Goal: Information Seeking & Learning: Get advice/opinions

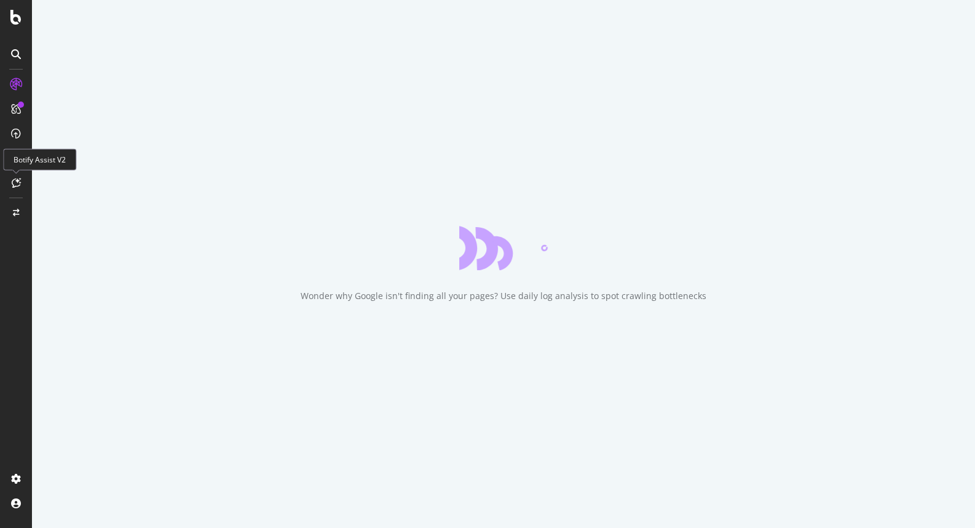
click at [14, 174] on div at bounding box center [16, 183] width 20 height 20
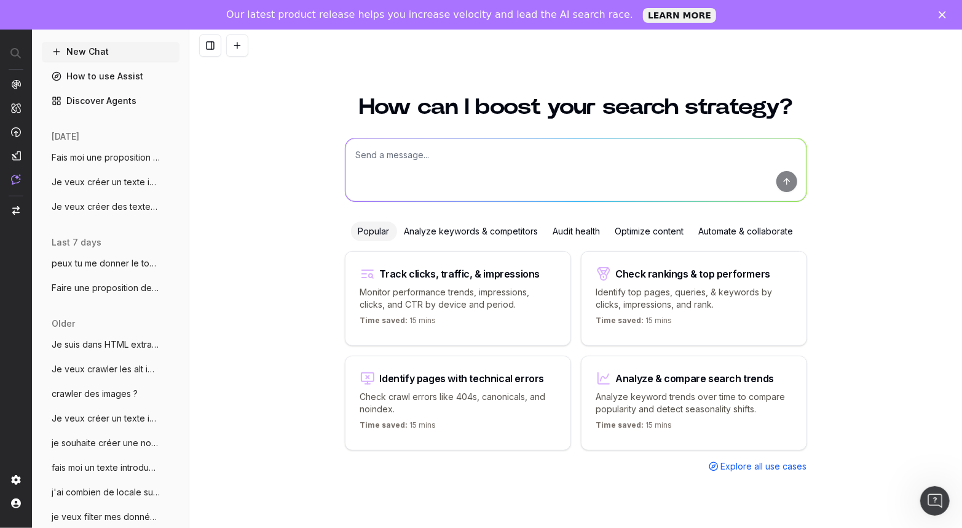
click at [452, 145] on textarea at bounding box center [576, 169] width 461 height 63
drag, startPoint x: 531, startPoint y: 148, endPoint x: 505, endPoint y: 153, distance: 26.3
click at [505, 153] on textarea "Je veux créer une nouvelle page de foulard en soie" at bounding box center [576, 169] width 461 height 63
click at [619, 143] on textarea "Je veux créer une nouvelle page de accessoires en soie" at bounding box center [576, 169] width 461 height 63
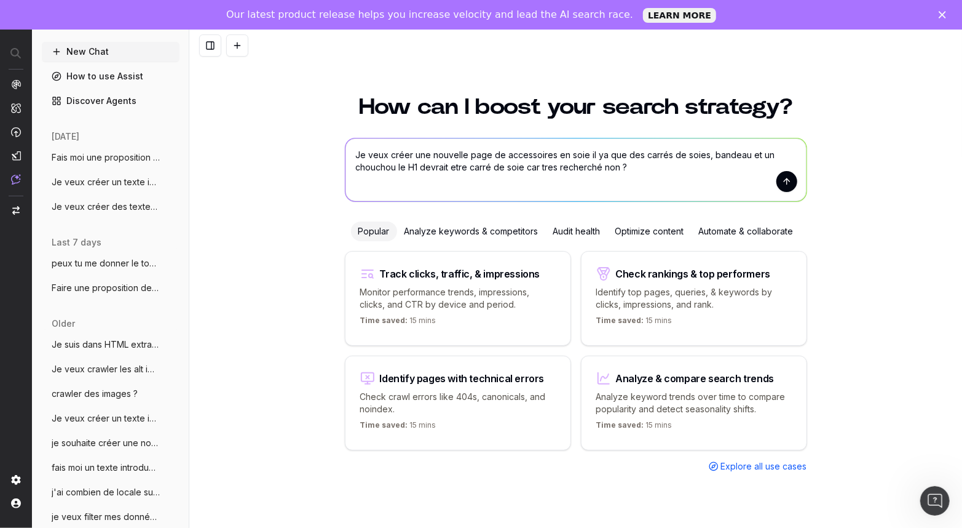
type textarea "Je veux créer une nouvelle page de accessoires en soie il ya que des carrés de …"
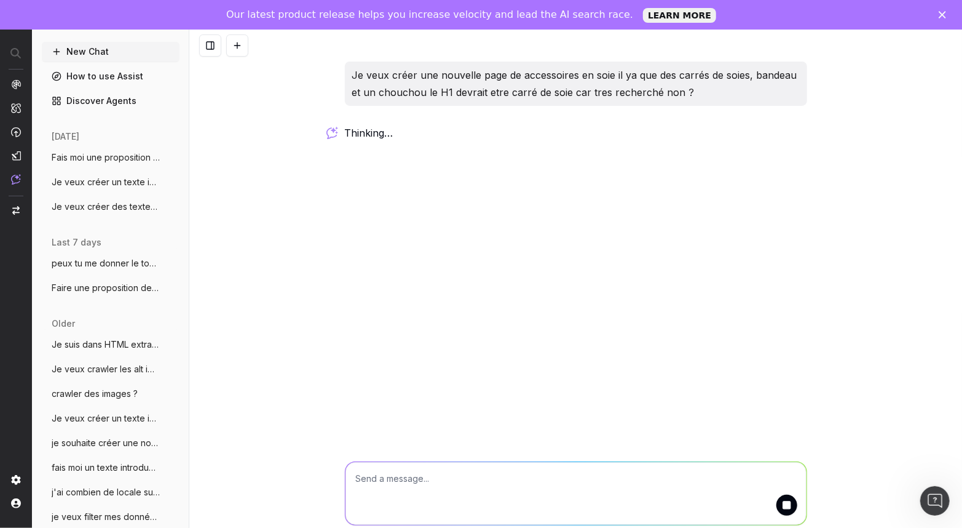
click at [544, 486] on textarea at bounding box center [576, 493] width 461 height 63
drag, startPoint x: 706, startPoint y: 81, endPoint x: 561, endPoint y: 79, distance: 145.7
click at [561, 79] on p "Je veux créer une nouvelle page de accessoires en soie il ya que des carrés de …" at bounding box center [576, 83] width 448 height 34
drag, startPoint x: 701, startPoint y: 89, endPoint x: 339, endPoint y: 76, distance: 361.8
click at [340, 76] on div "Je veux créer une nouvelle page de accessoires en soie il ya que des carrés de …" at bounding box center [576, 101] width 472 height 81
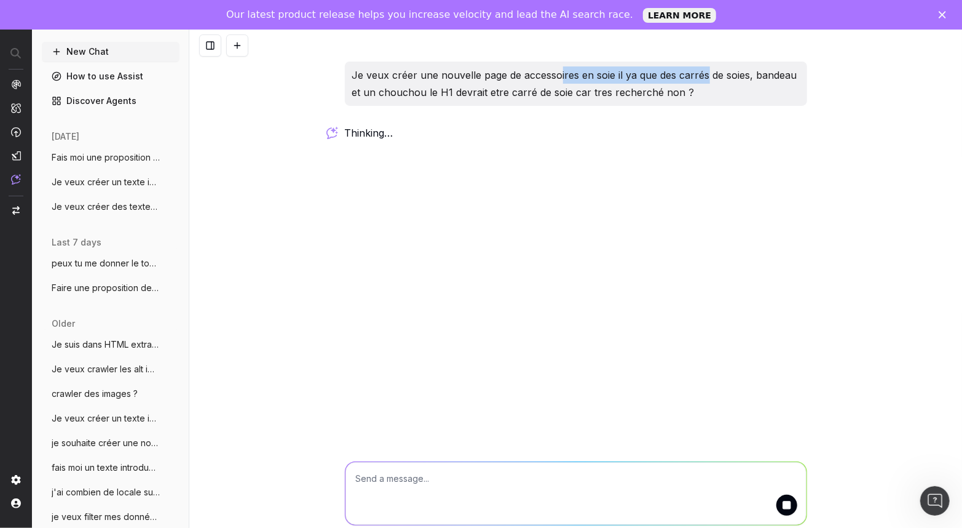
copy p "Je veux créer une nouvelle page de accessoires en soie il ya que des carrés de …"
click at [432, 478] on textarea at bounding box center [576, 493] width 461 height 63
paste textarea "Je veux créer une nouvelle page de accessoires en soie il ya que des carrés de …"
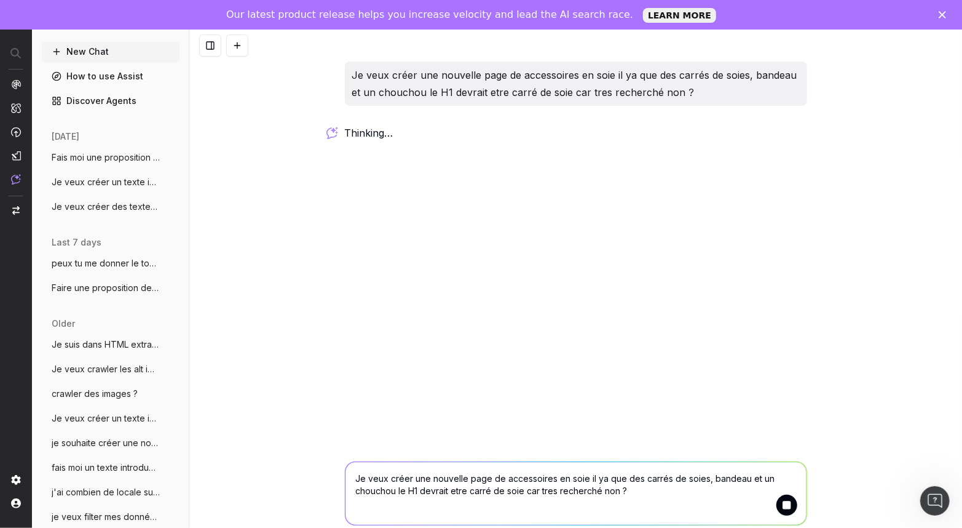
type textarea "Je veux créer une nouvelle page de accessoires en soie il ya que des carrés de …"
click at [782, 510] on button "submit" at bounding box center [787, 504] width 21 height 21
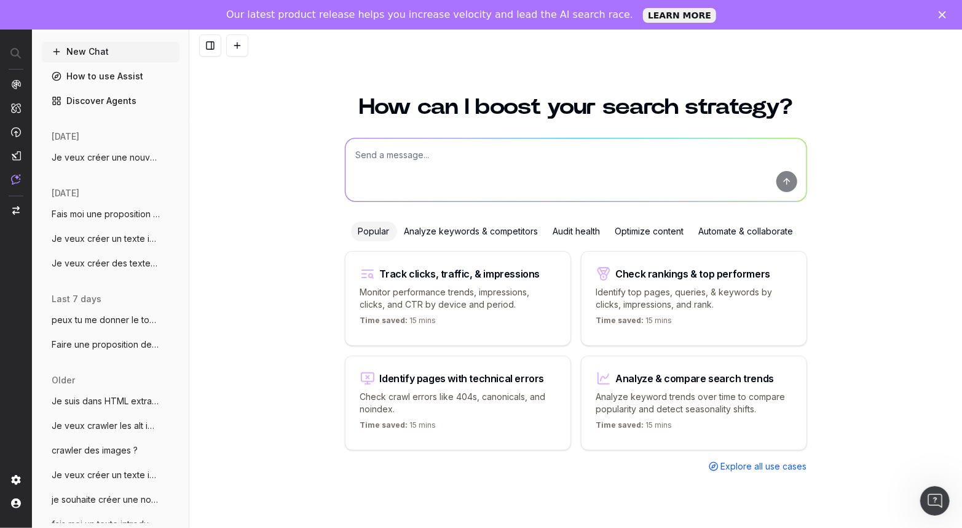
click at [470, 159] on textarea at bounding box center [576, 169] width 461 height 63
type textarea "Je veux créer une nouvelle page avec des accessoires en soie"
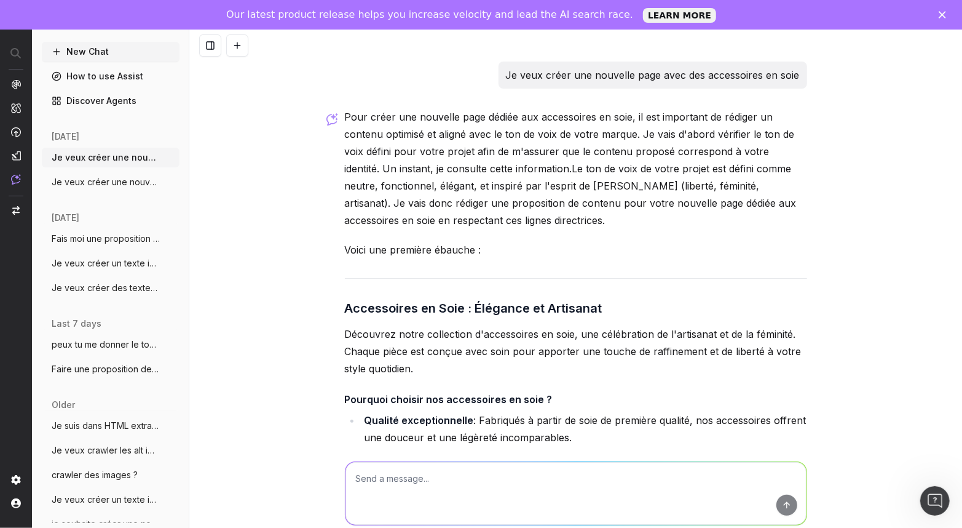
scroll to position [283, 0]
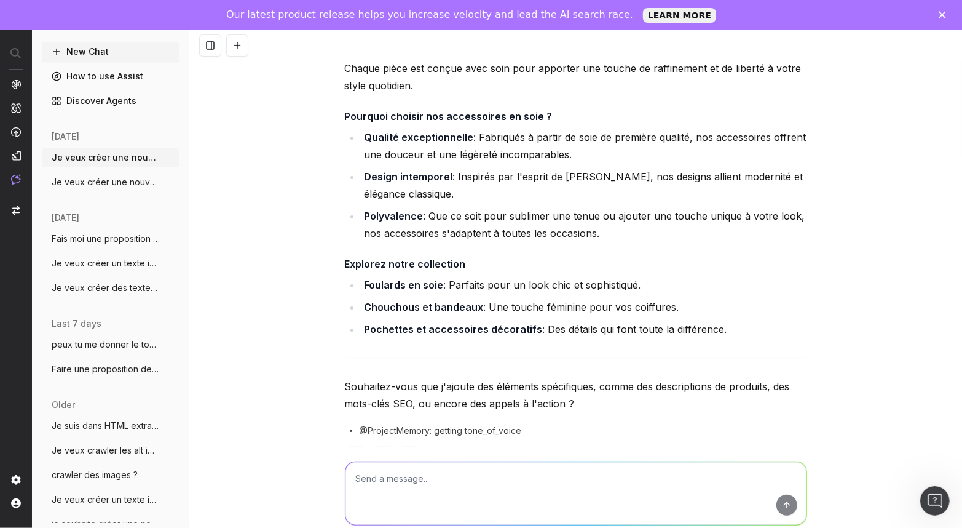
click at [835, 259] on div "Je veux créer une nouvelle page avec des accessoires en soie Pour créer une nou…" at bounding box center [575, 294] width 773 height 528
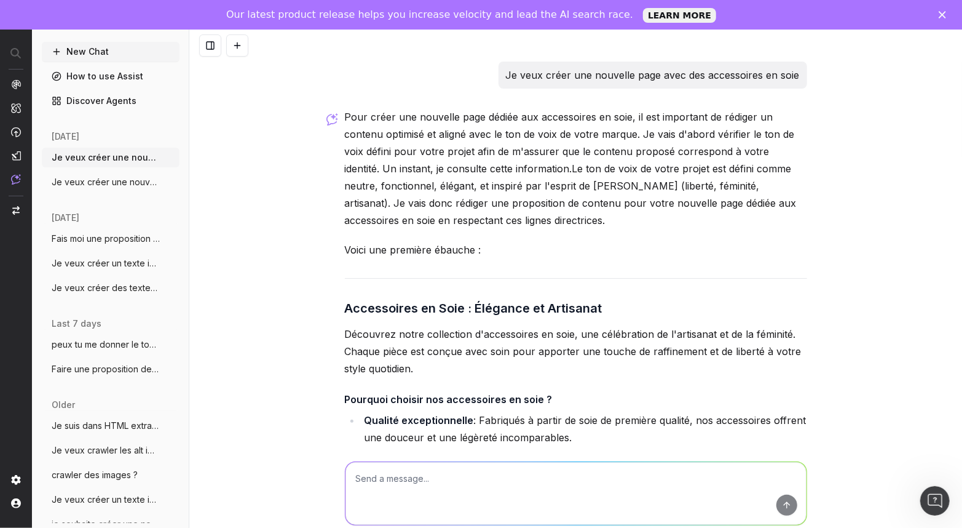
scroll to position [325, 0]
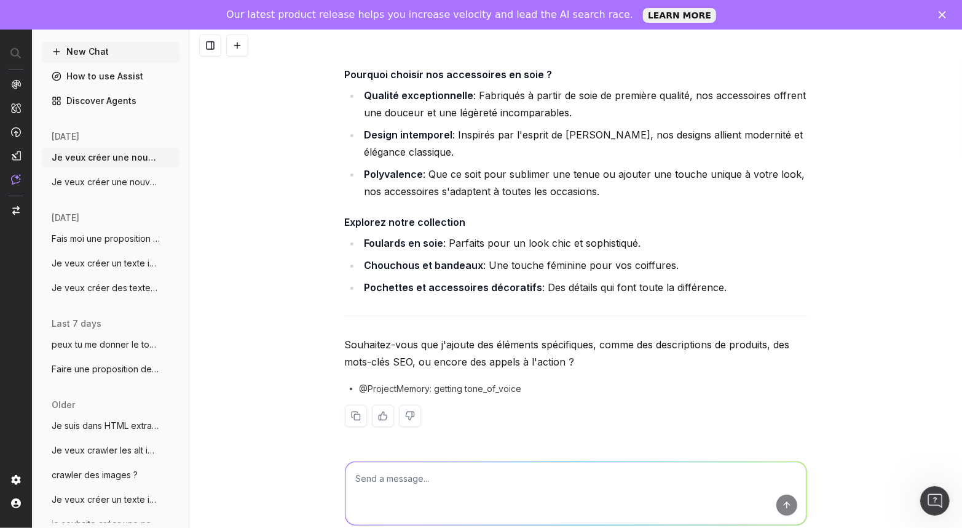
click at [440, 471] on textarea at bounding box center [576, 493] width 461 height 63
type textarea "aide moi a trouver le H1"
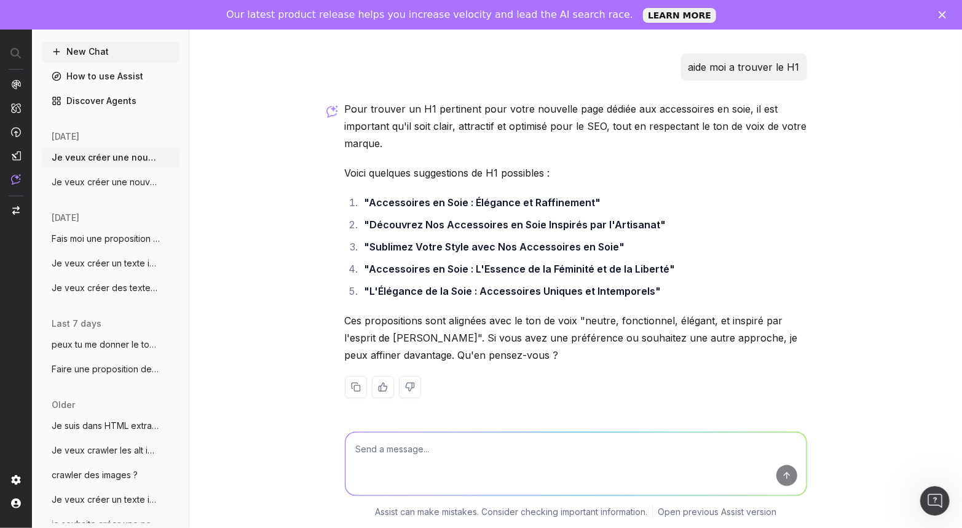
scroll to position [689, 0]
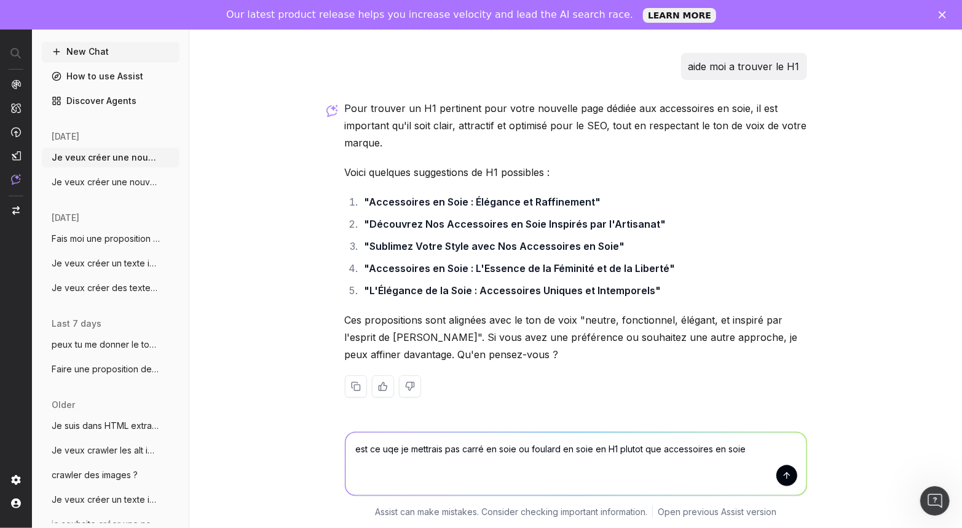
type textarea "est ce uqe je mettrais pas carré en soie ou foulard en soie en H1 plutot que ac…"
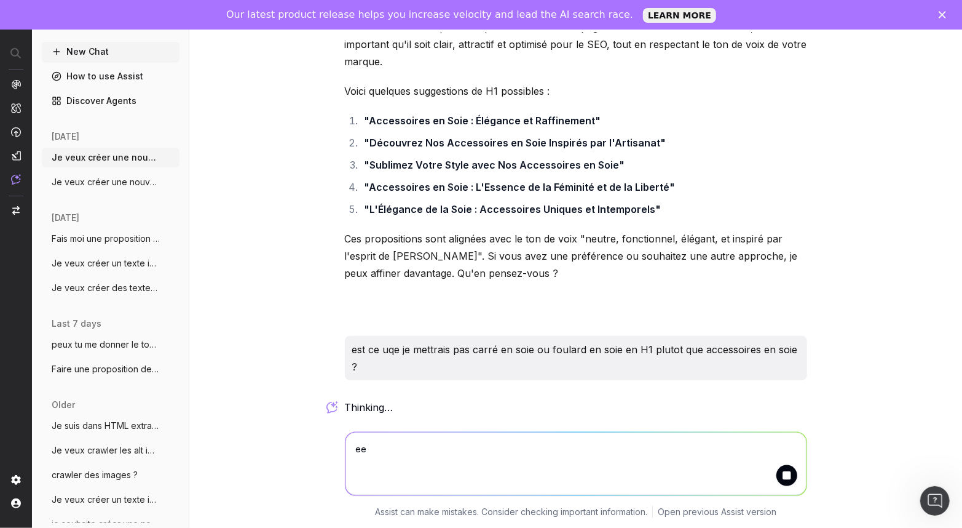
type textarea "e"
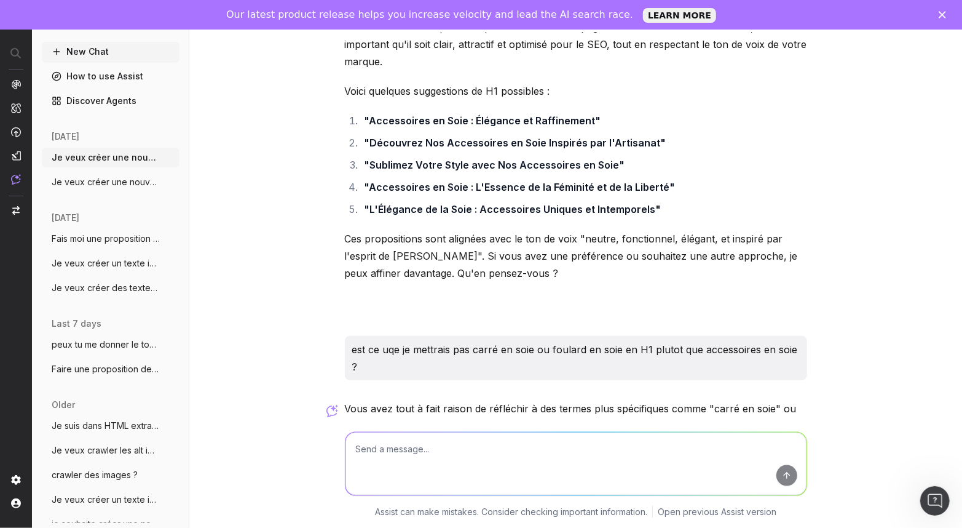
click at [882, 268] on div "Je veux créer une nouvelle page avec des accessoires en soie Pour créer une nou…" at bounding box center [575, 264] width 773 height 528
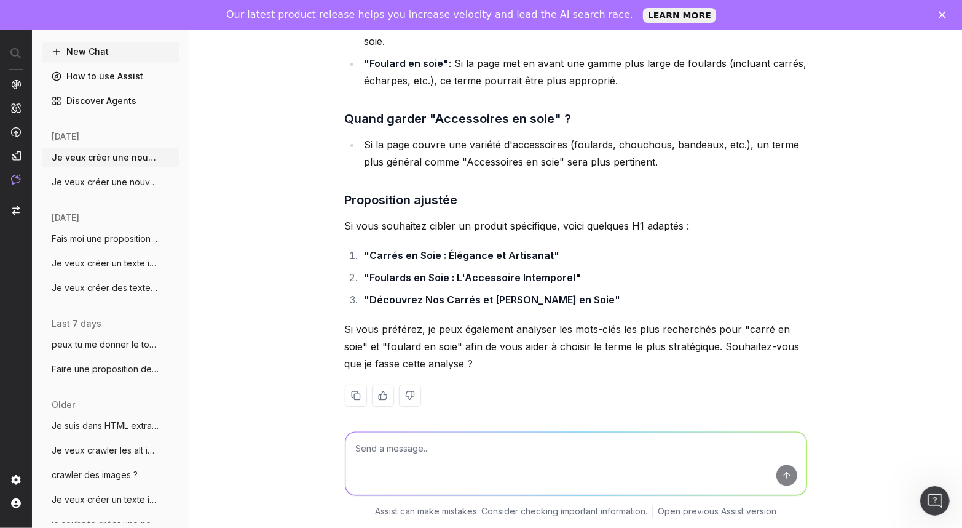
scroll to position [1272, 0]
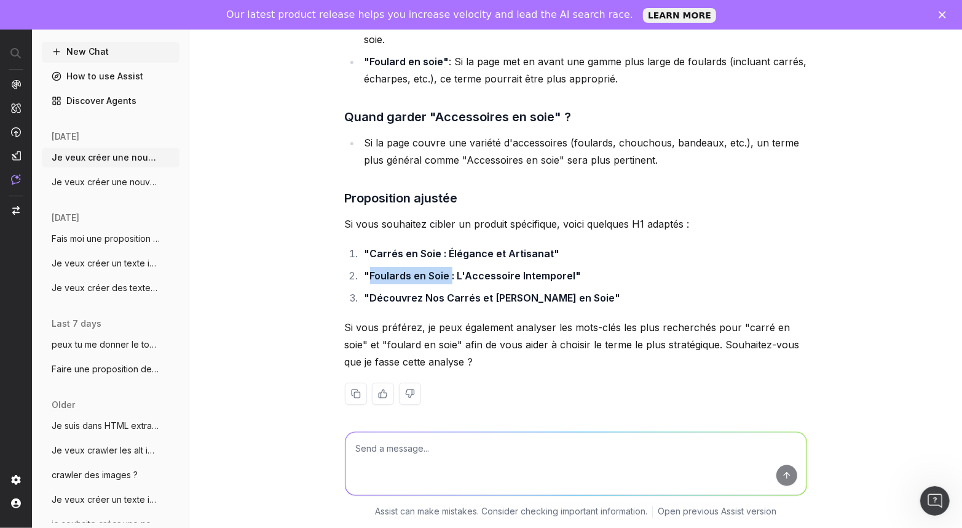
drag, startPoint x: 444, startPoint y: 277, endPoint x: 364, endPoint y: 276, distance: 79.9
click at [365, 276] on strong ""Foulards en Soie : L'Accessoire Intemporel"" at bounding box center [473, 275] width 217 height 12
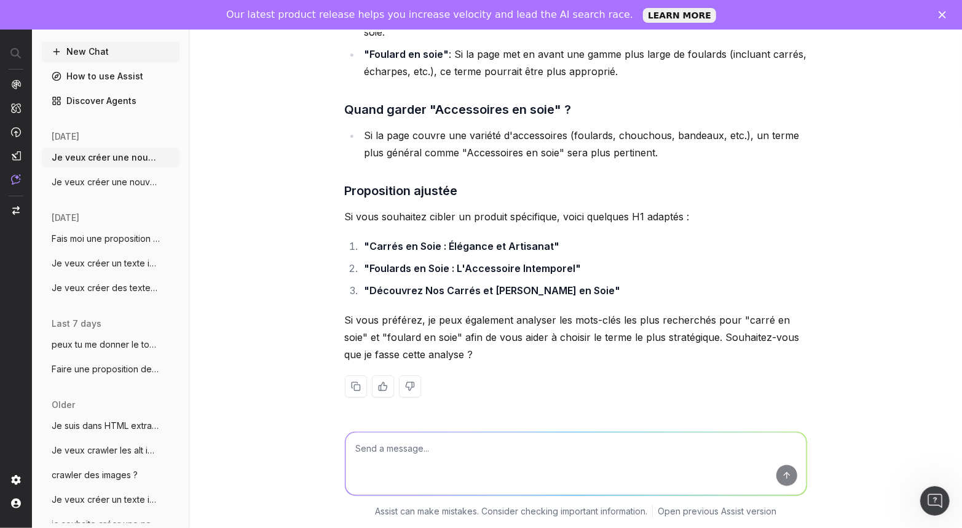
click at [395, 450] on textarea at bounding box center [576, 463] width 461 height 63
type textarea "tu as le volume de recherche pour carré de soie vs foulard en soie"
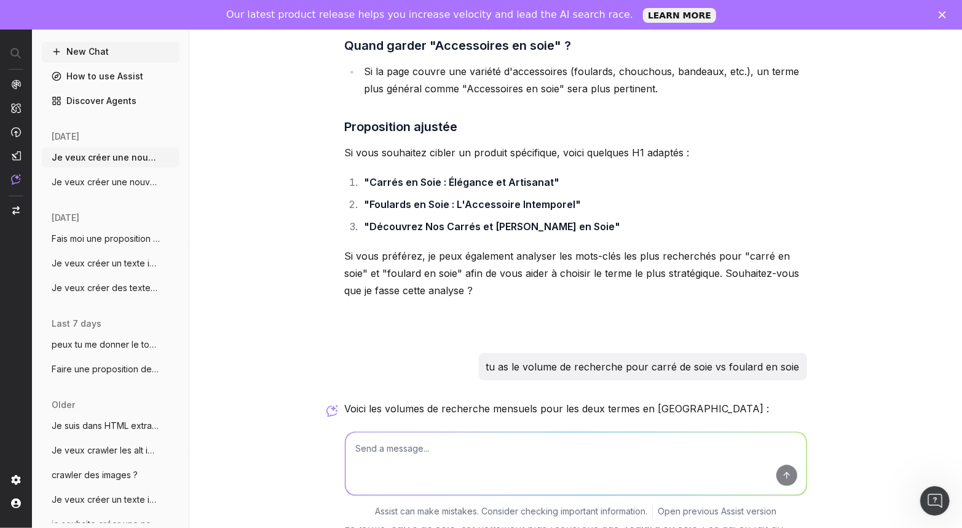
scroll to position [1697, 0]
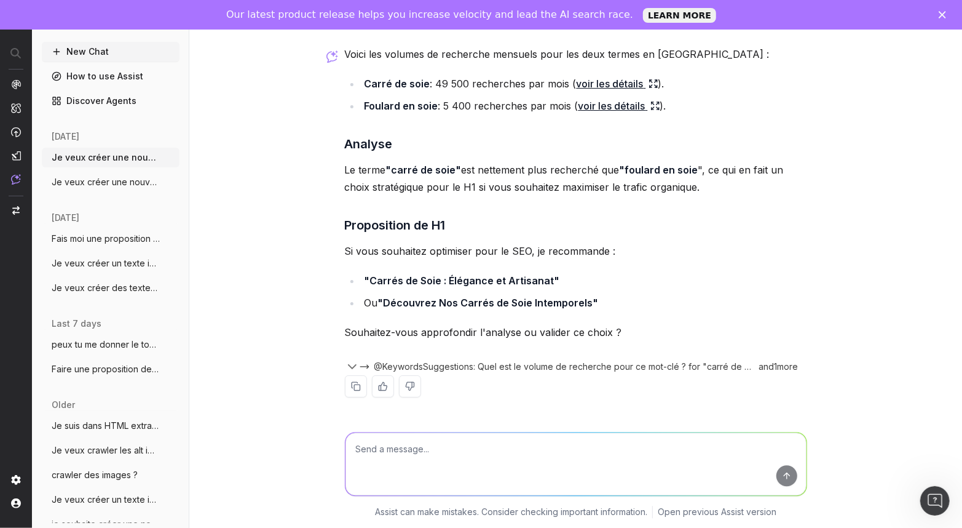
click at [861, 221] on div "Je veux créer une nouvelle page avec des accessoires en soie Pour créer une nou…" at bounding box center [575, 264] width 773 height 528
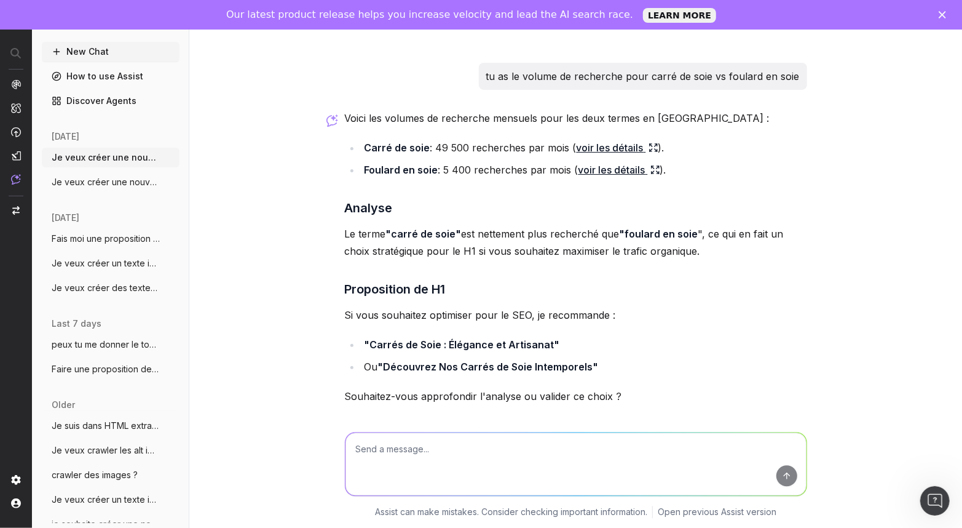
scroll to position [1632, 0]
click at [532, 437] on textarea at bounding box center [576, 463] width 461 height 63
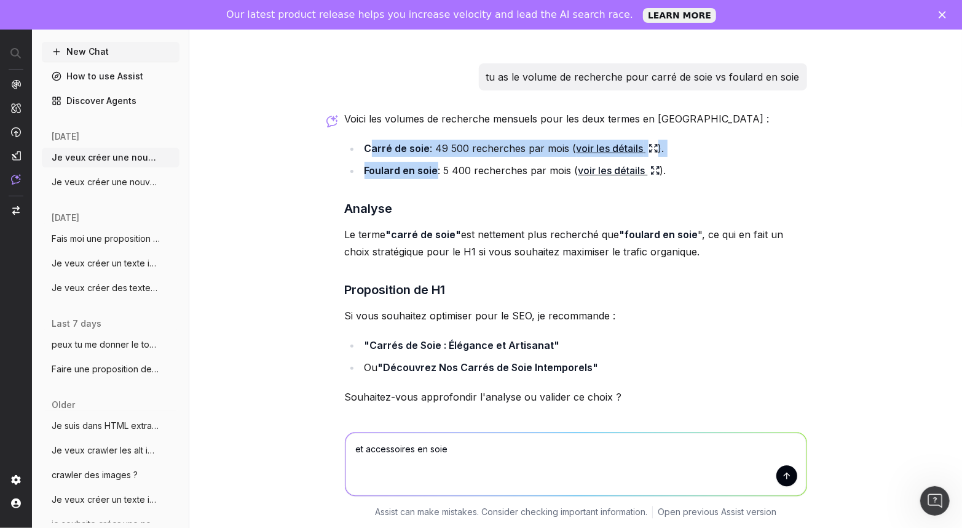
drag, startPoint x: 431, startPoint y: 168, endPoint x: 362, endPoint y: 141, distance: 74.6
click at [362, 141] on ul "Carré de soie : 49 500 recherches par mois ( voir les détails ). Foulard en soi…" at bounding box center [576, 159] width 462 height 39
copy ul "arré de soie : 49 500 recherches par mois ( voir les détails ). Foulard en soie"
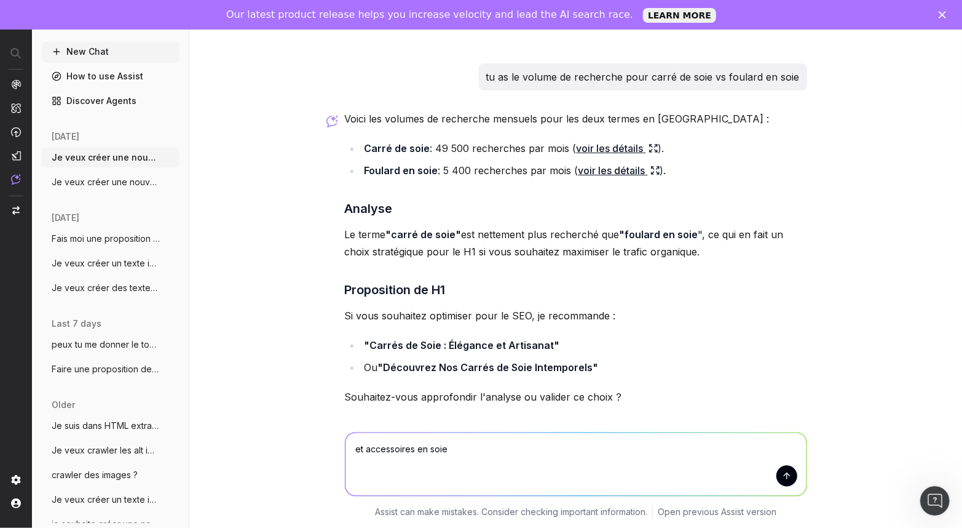
click at [445, 448] on textarea "et accessoires en soie" at bounding box center [576, 463] width 461 height 63
click at [359, 450] on textarea "et accessoires en soie" at bounding box center [576, 463] width 461 height 63
click at [540, 441] on textarea "compare : accessoires en soie" at bounding box center [576, 463] width 461 height 63
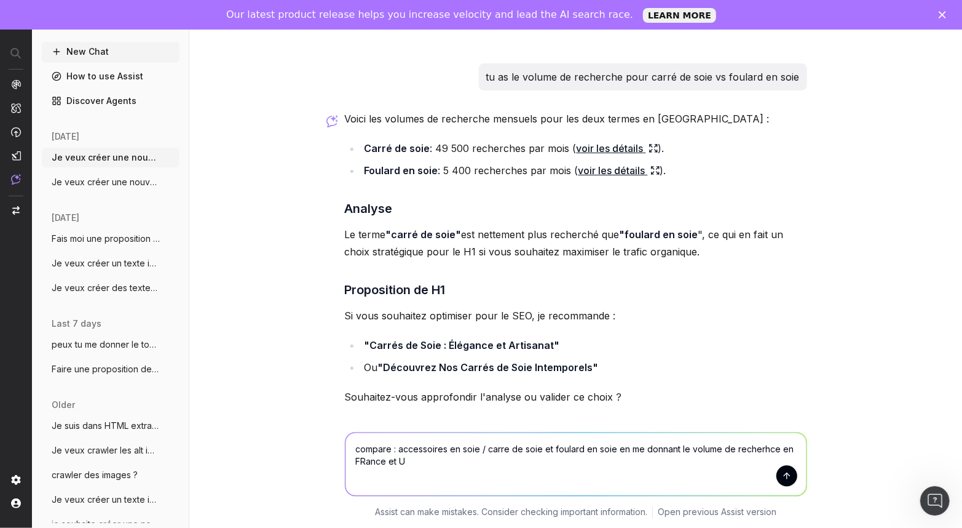
type textarea "compare : accessoires en soie / carre de soie et foulard en soie en me donnant …"
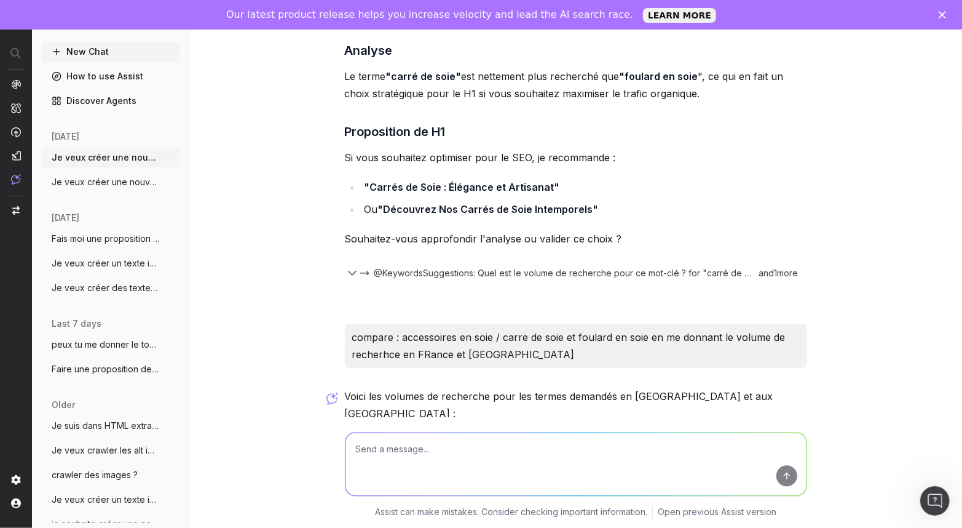
scroll to position [2199, 0]
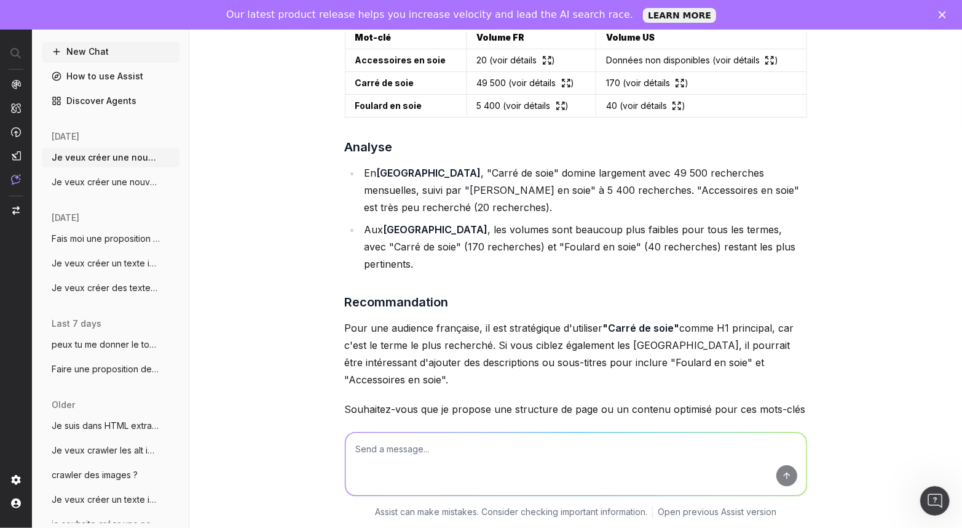
click at [876, 284] on div "Je veux créer une nouvelle page avec des accessoires en soie Pour créer une nou…" at bounding box center [575, 264] width 773 height 528
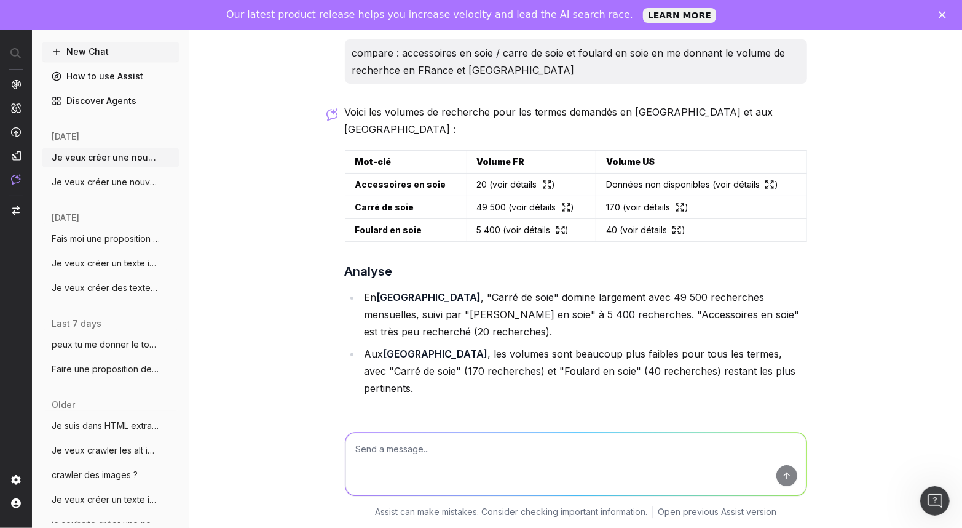
scroll to position [2046, 0]
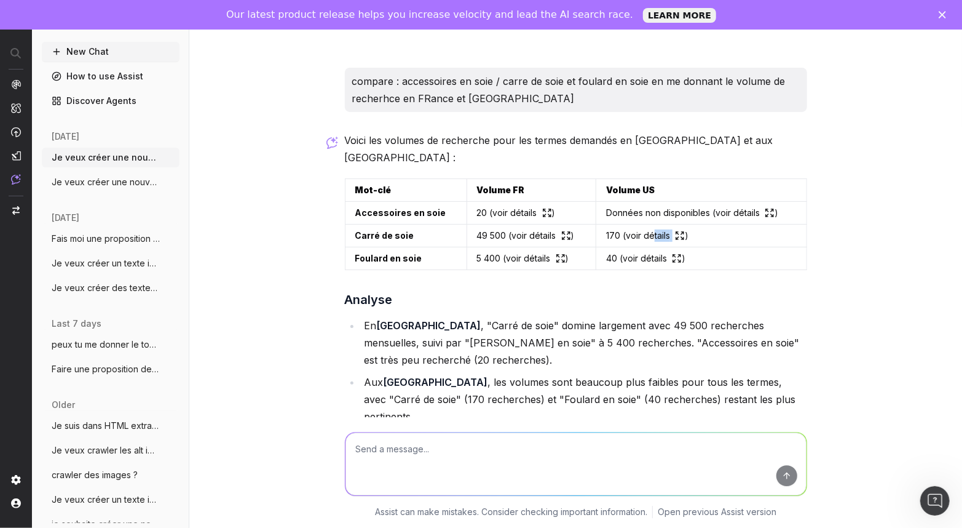
drag, startPoint x: 644, startPoint y: 219, endPoint x: 644, endPoint y: 228, distance: 9.2
click at [644, 228] on td "170 ( voir détails )" at bounding box center [701, 235] width 211 height 23
click at [642, 255] on div "Voici les volumes de recherche pour les termes demandés en France et aux États-…" at bounding box center [576, 398] width 462 height 532
drag, startPoint x: 413, startPoint y: 240, endPoint x: 347, endPoint y: 215, distance: 69.9
click at [347, 215] on tbody "Accessoires en soie 20 ( voir détails ) Données non disponibles ( voir détails …" at bounding box center [576, 236] width 462 height 68
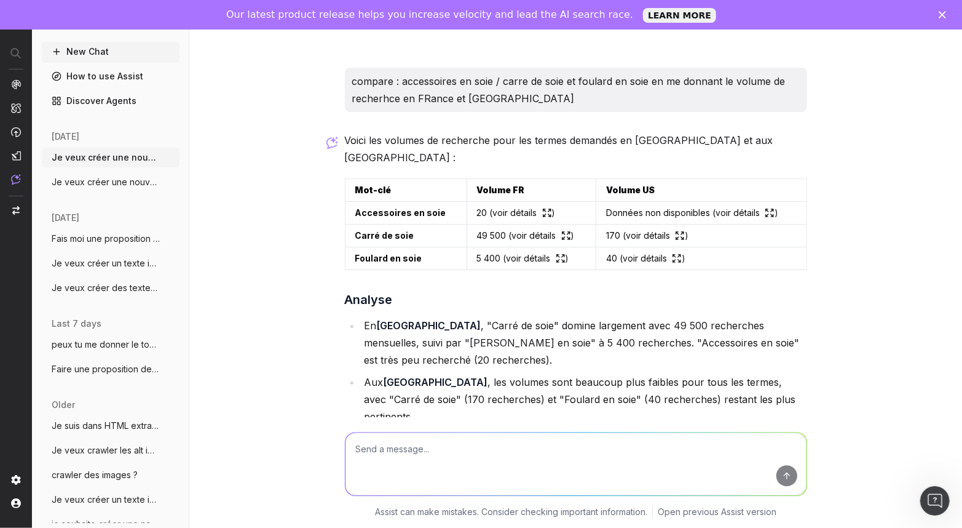
click at [477, 449] on textarea at bounding box center [576, 463] width 461 height 63
paste textarea ""Carré de soie" in English is "silk square scarf". "Foulard en soie" in English…"
drag, startPoint x: 467, startPoint y: 461, endPoint x: 325, endPoint y: 468, distance: 142.8
click at [325, 468] on div ""Carré de soie" in English is "silk square scarf". "Foulard en soie" in English…" at bounding box center [575, 472] width 773 height 111
drag, startPoint x: 465, startPoint y: 449, endPoint x: 309, endPoint y: 446, distance: 155.6
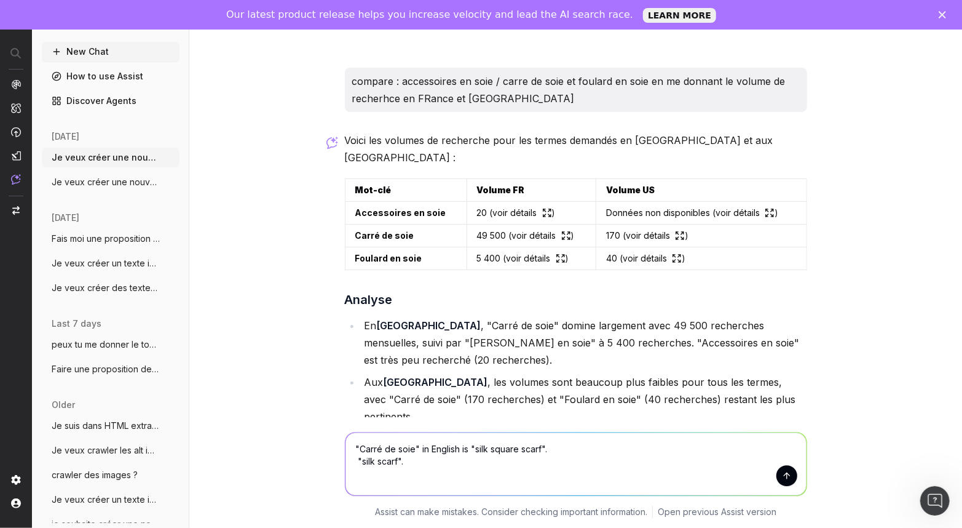
click at [309, 446] on div ""Carré de soie" in English is "silk square scarf". "silk scarf". "Carré de soie…" at bounding box center [575, 472] width 773 height 111
type textarea "Et pour les US"silk square scarf". "silk scarf"."
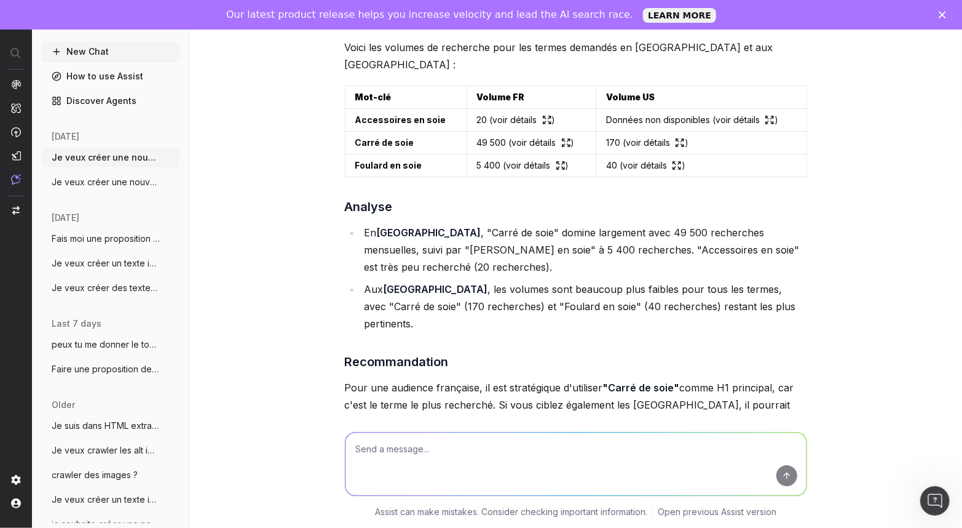
scroll to position [2137, 0]
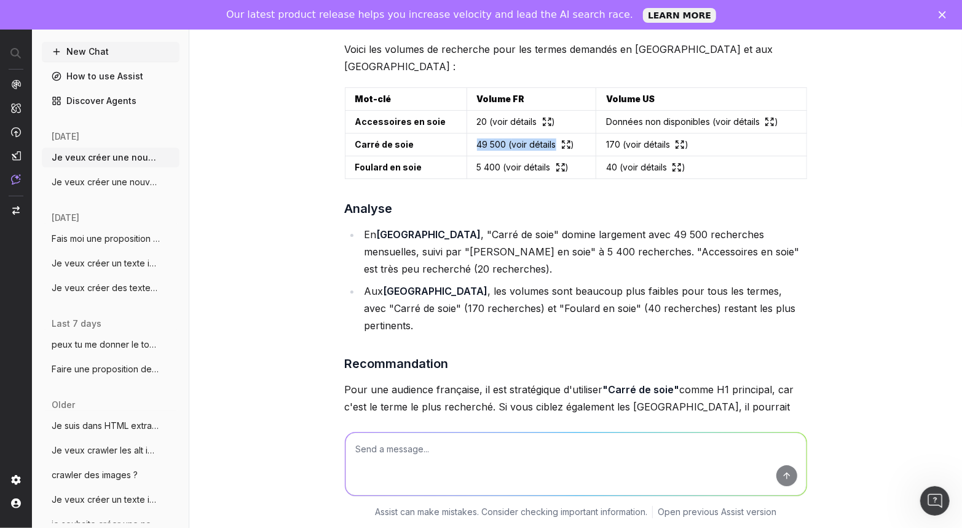
drag, startPoint x: 462, startPoint y: 129, endPoint x: 546, endPoint y: 125, distance: 84.3
click at [546, 133] on td "49 500 ( voir détails )" at bounding box center [531, 144] width 129 height 23
